Goal: Transaction & Acquisition: Purchase product/service

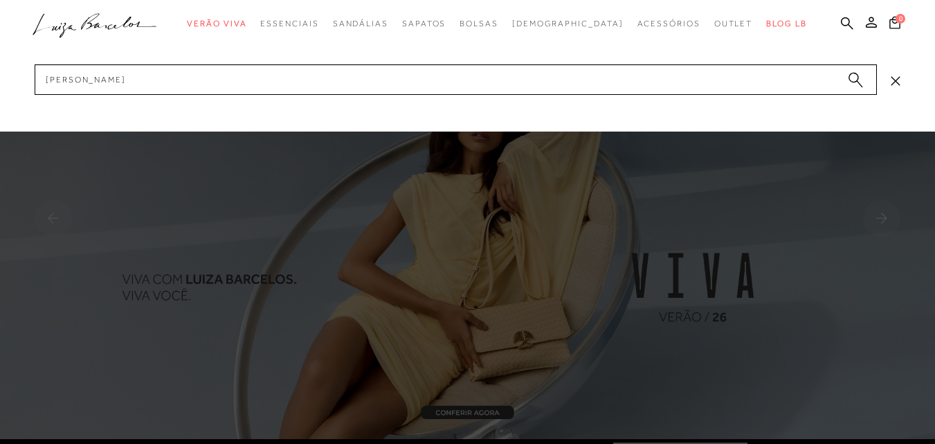
type input "luiza barcelos"
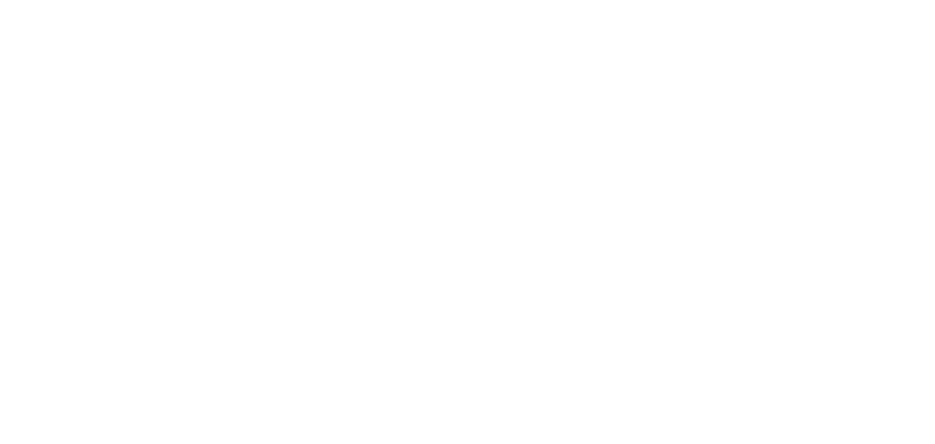
click at [823, 1] on div "categoryHeader .a{fill-rule:evenodd;} Verão Viva Em alta Modelo Mules" at bounding box center [467, 0] width 935 height 1
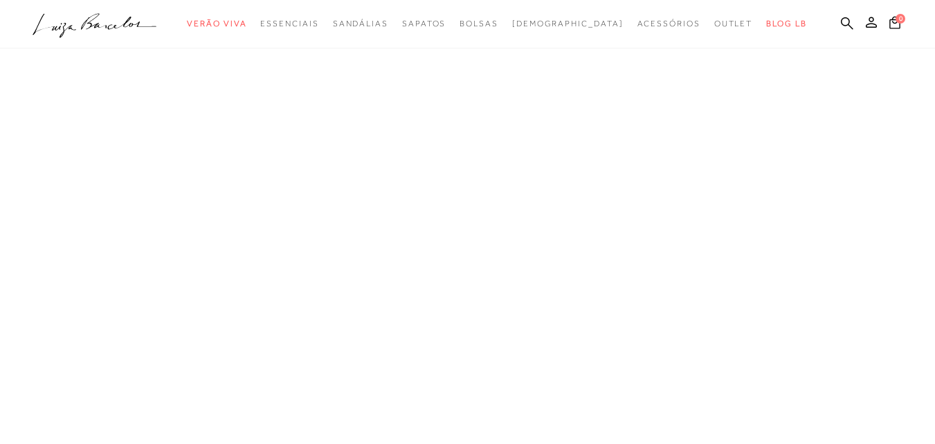
click at [818, 10] on nav ".a{fill-rule:evenodd;} Verão Viva Em alta Favoritos das Influenciadoras Apostas…" at bounding box center [457, 24] width 900 height 29
click at [841, 26] on icon at bounding box center [847, 23] width 12 height 12
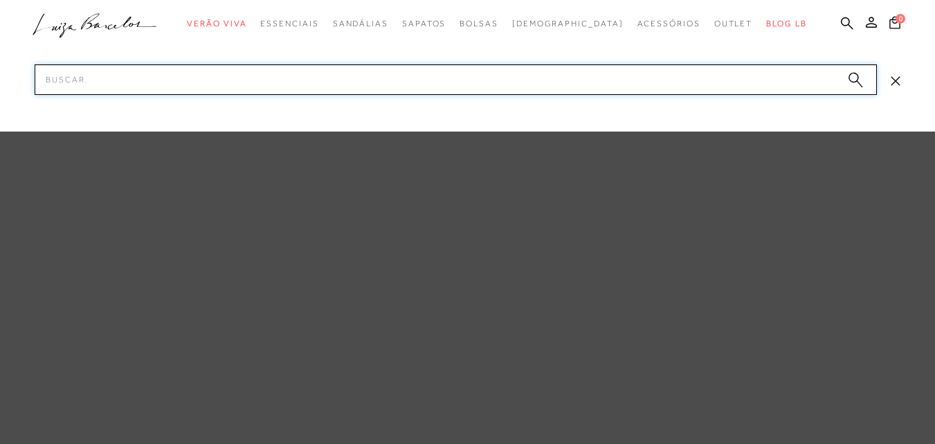
click at [552, 78] on input "Pesquisar" at bounding box center [456, 79] width 842 height 30
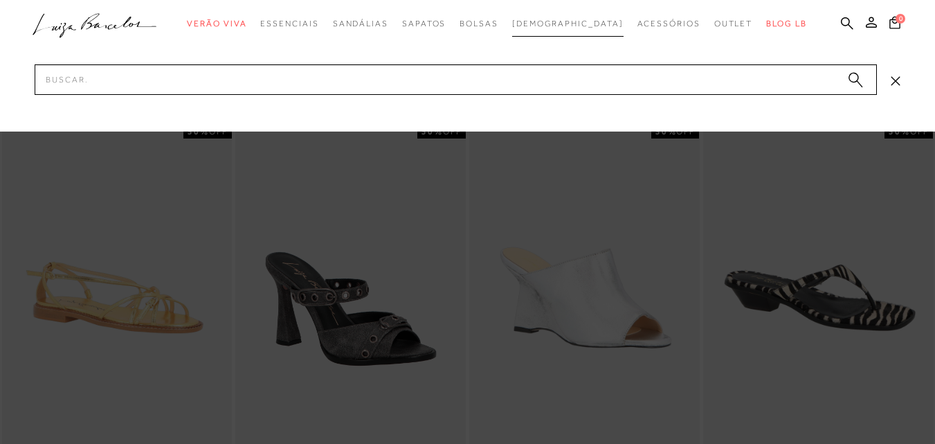
click at [547, 24] on span "[DEMOGRAPHIC_DATA]" at bounding box center [567, 24] width 111 height 10
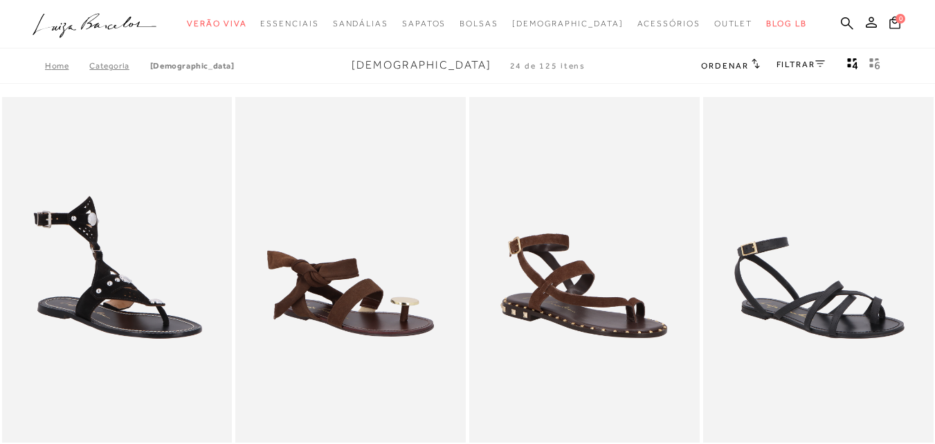
click at [807, 64] on link "FILTRAR" at bounding box center [800, 65] width 48 height 10
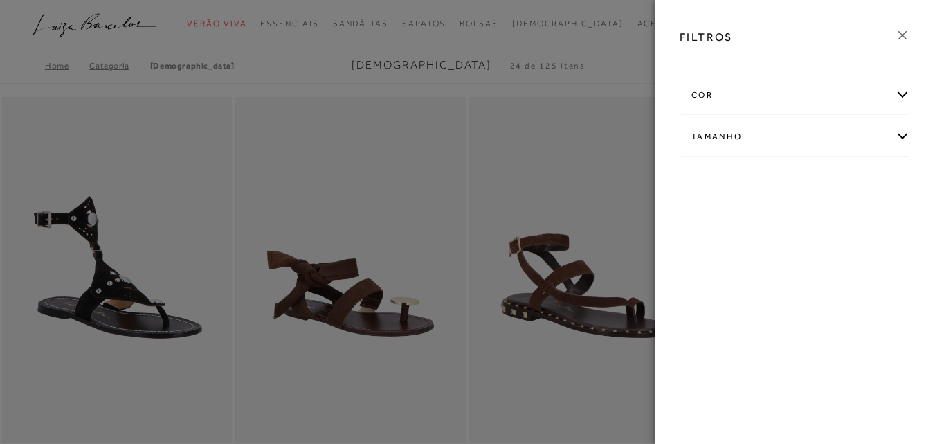
click at [773, 89] on div "cor" at bounding box center [794, 95] width 229 height 37
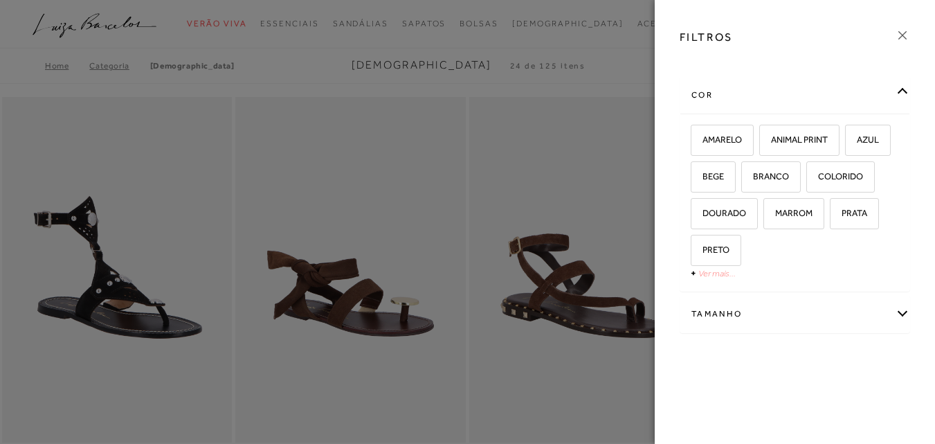
click at [725, 269] on link "Ver mais..." at bounding box center [716, 273] width 37 height 10
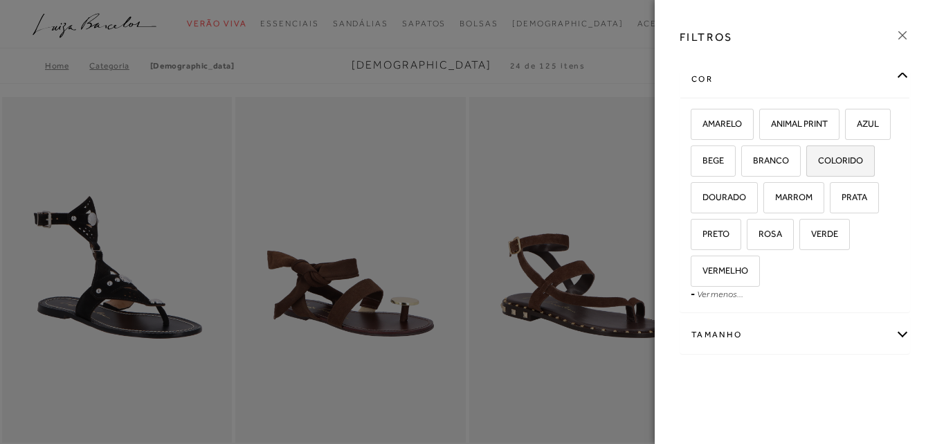
click at [808, 165] on span "COLORIDO" at bounding box center [835, 160] width 55 height 10
click at [804, 170] on input "COLORIDO" at bounding box center [811, 163] width 14 height 14
checkbox input "true"
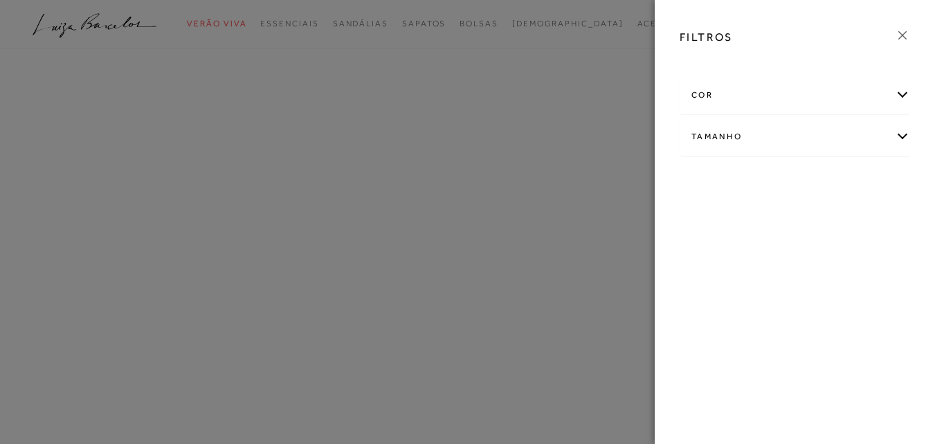
click at [830, 93] on div "cor" at bounding box center [794, 95] width 229 height 37
click at [785, 116] on div "cor" at bounding box center [794, 117] width 229 height 37
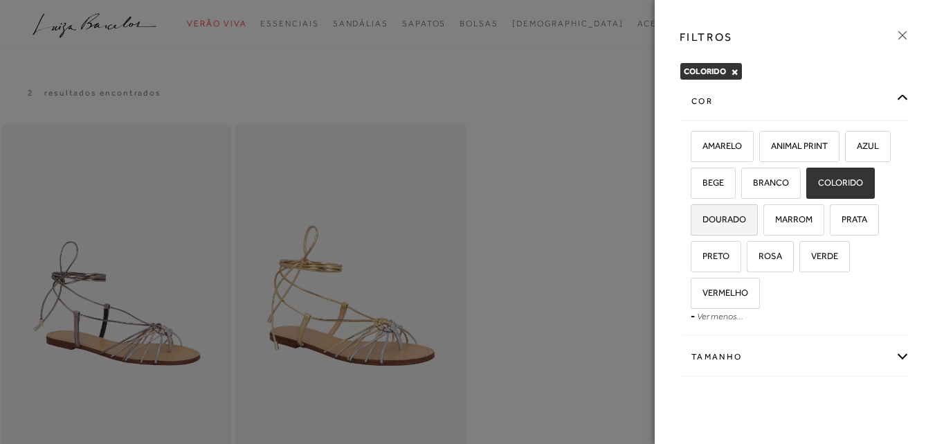
scroll to position [208, 0]
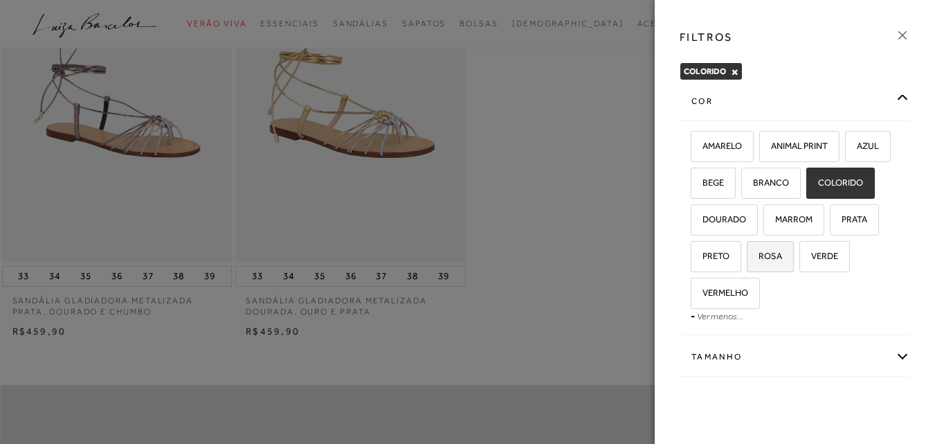
click at [747, 271] on label "ROSA" at bounding box center [770, 257] width 46 height 30
click at [745, 265] on input "ROSA" at bounding box center [752, 258] width 14 height 14
checkbox input "true"
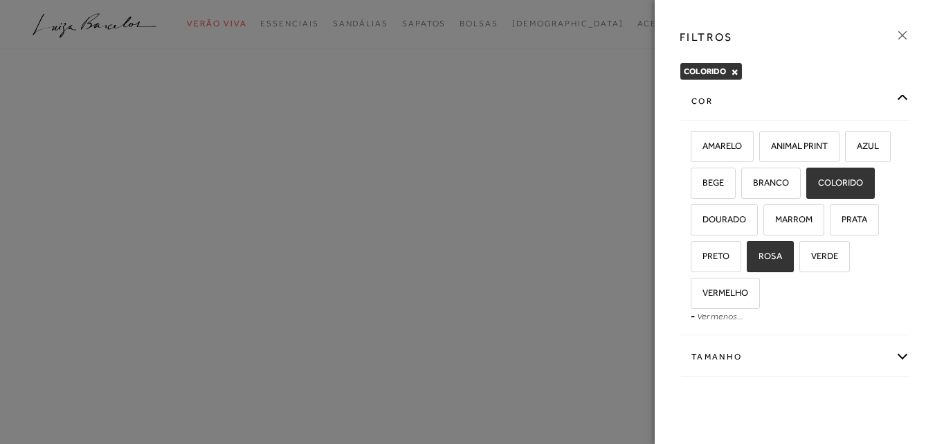
click at [892, 93] on div "FILTROS COLORIDO × Limpar todos os refinamentos cor AMARELO ANIMAL PRINT AZUL -" at bounding box center [795, 222] width 280 height 444
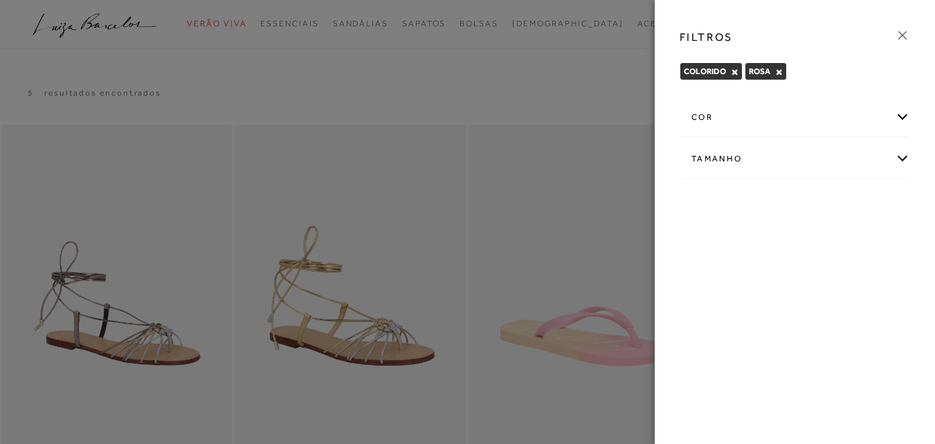
click at [907, 26] on div "FILTROS" at bounding box center [794, 37] width 253 height 36
click at [907, 36] on icon at bounding box center [902, 35] width 15 height 15
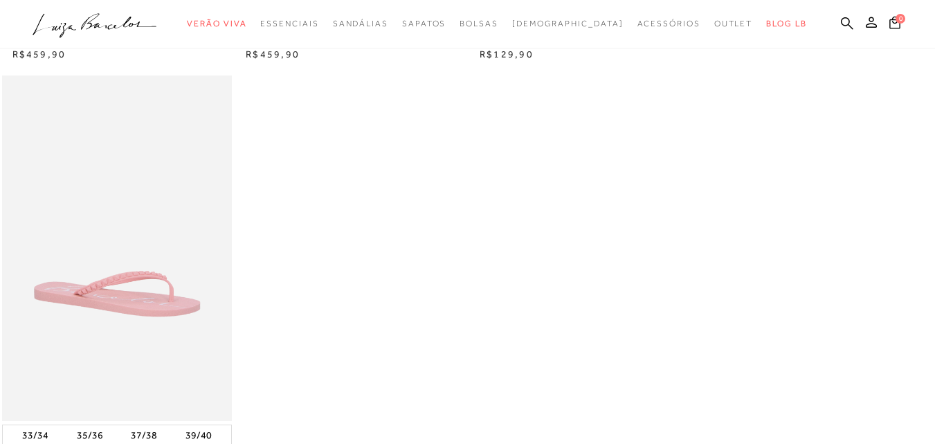
scroll to position [208, 0]
